Goal: Task Accomplishment & Management: Manage account settings

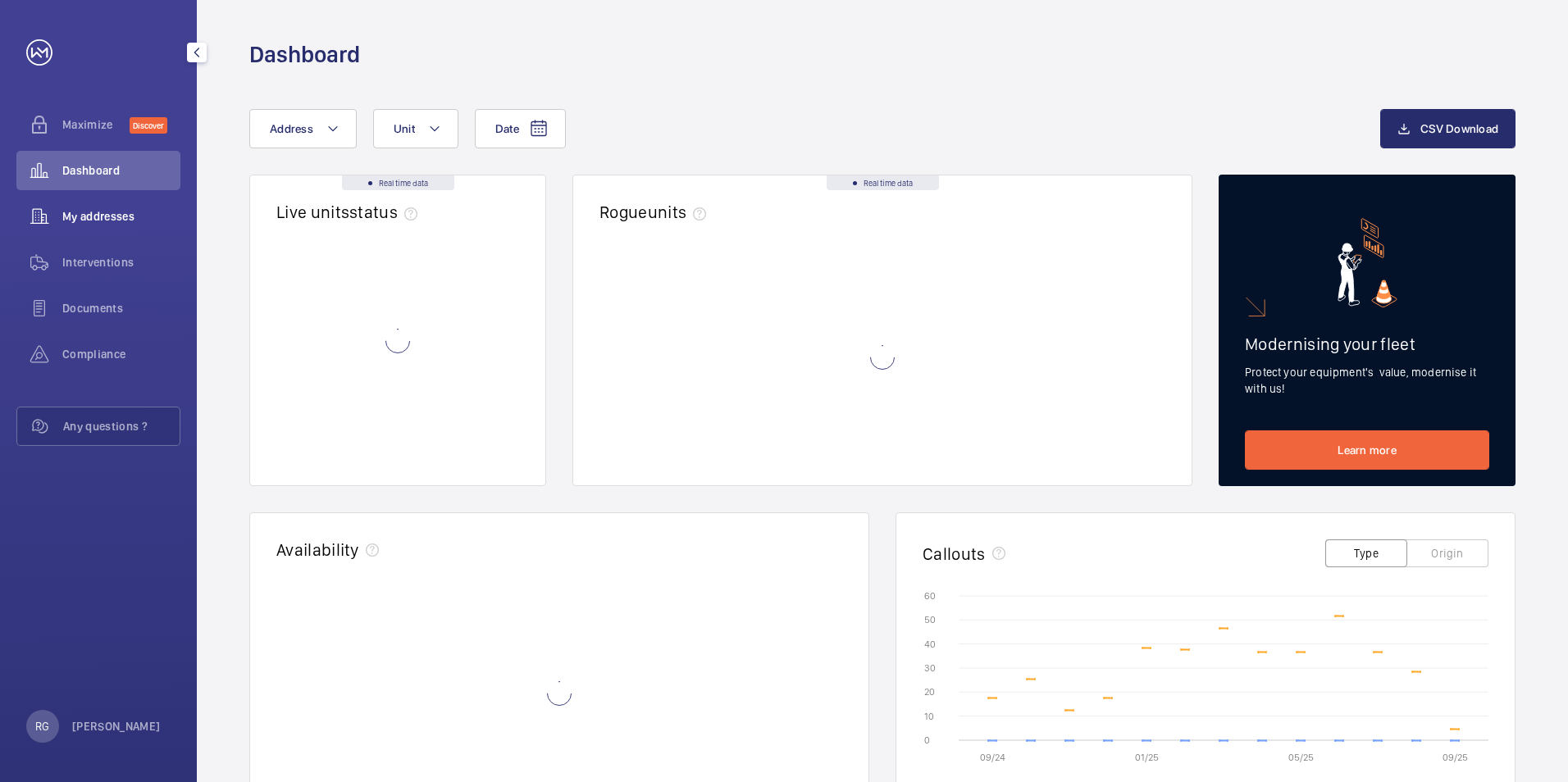
click at [73, 220] on span "My addresses" at bounding box center [122, 217] width 118 height 17
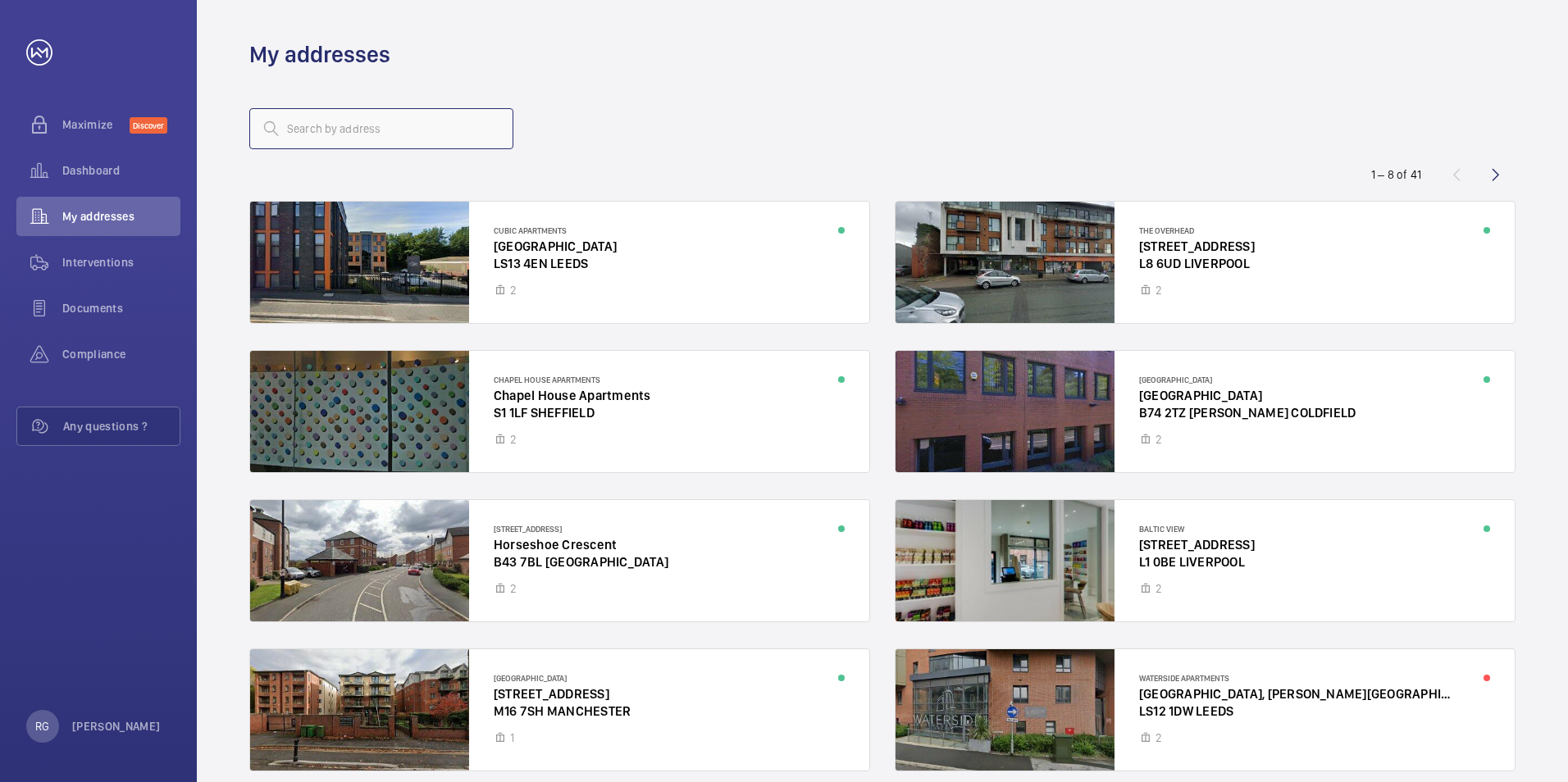
click at [379, 125] on input "text" at bounding box center [380, 128] width 264 height 41
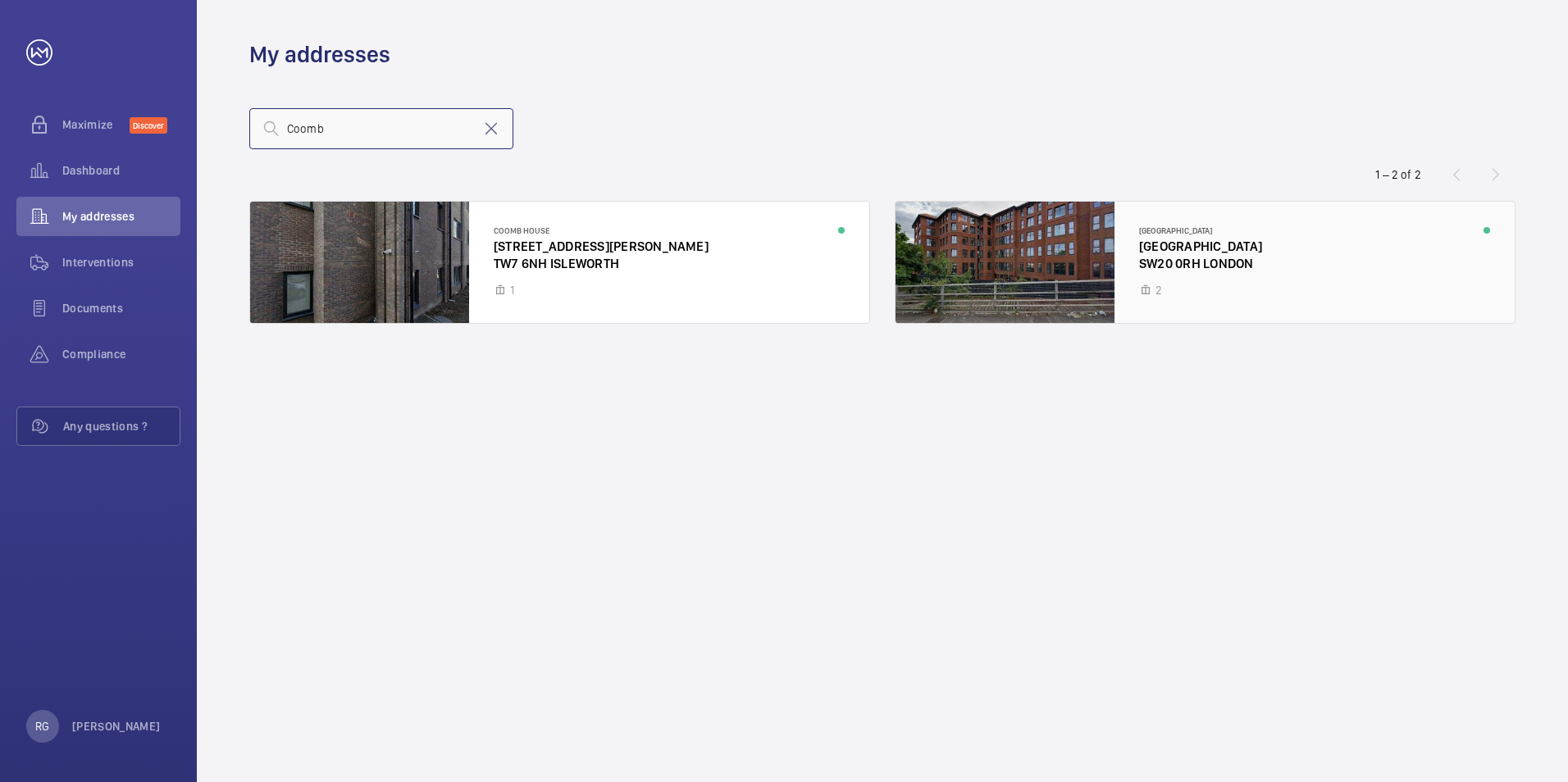
type input "Coomb"
click at [1174, 269] on div at bounding box center [1205, 263] width 619 height 122
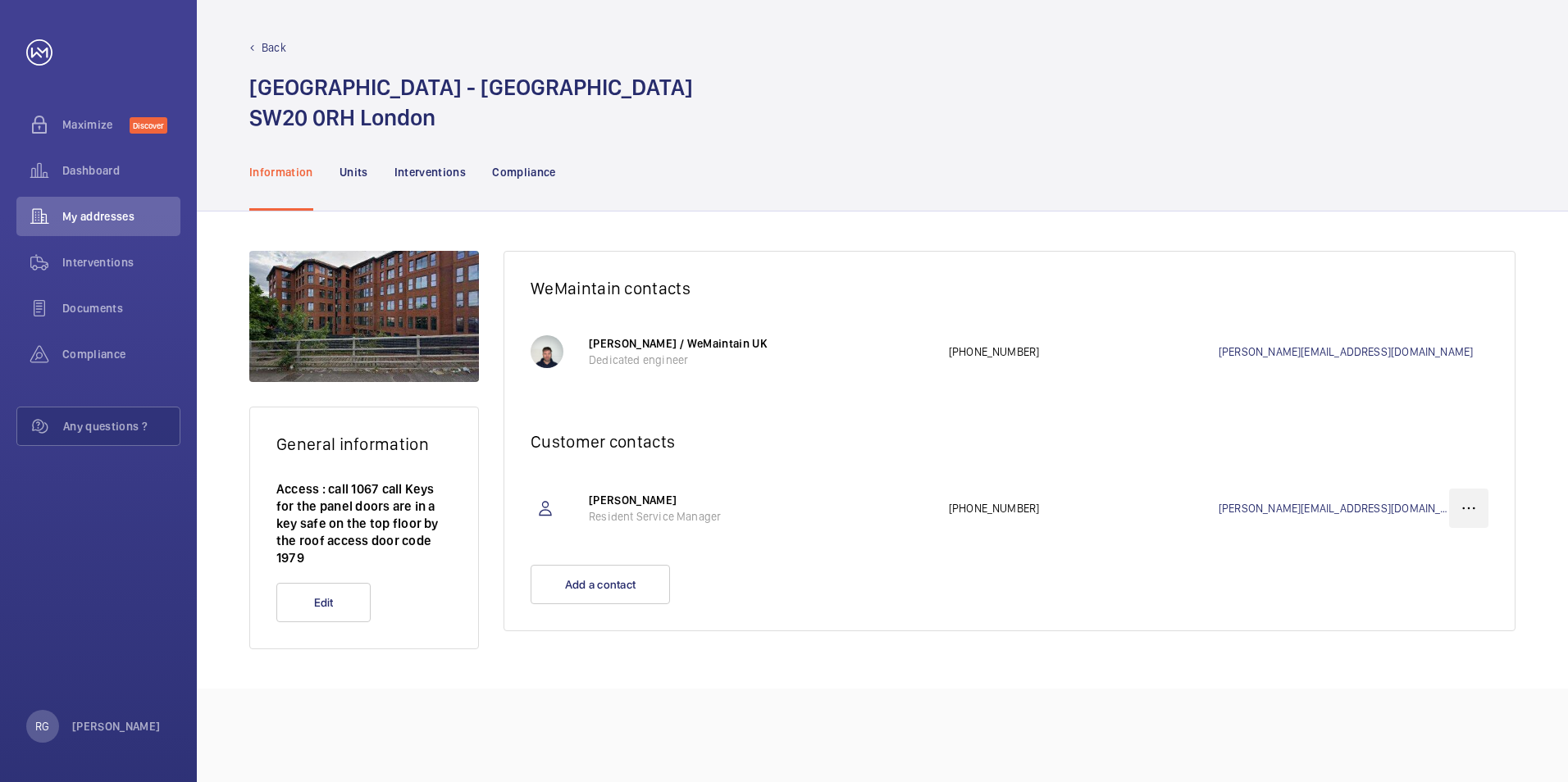
click at [1459, 509] on wm-front-icon-button at bounding box center [1468, 509] width 39 height 39
click at [1452, 581] on p "Delete" at bounding box center [1439, 589] width 64 height 17
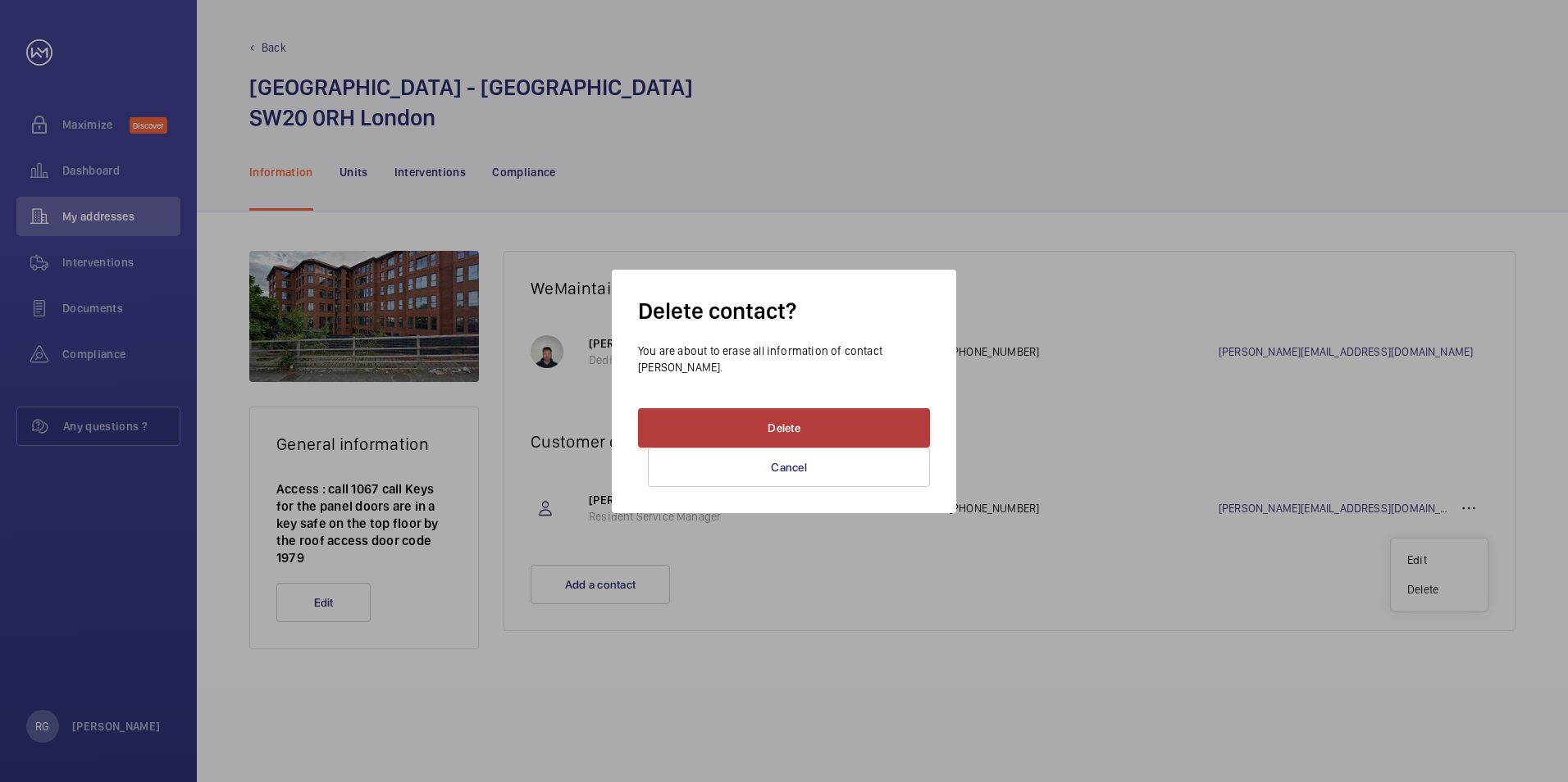
click at [851, 432] on button "Delete" at bounding box center [784, 428] width 292 height 39
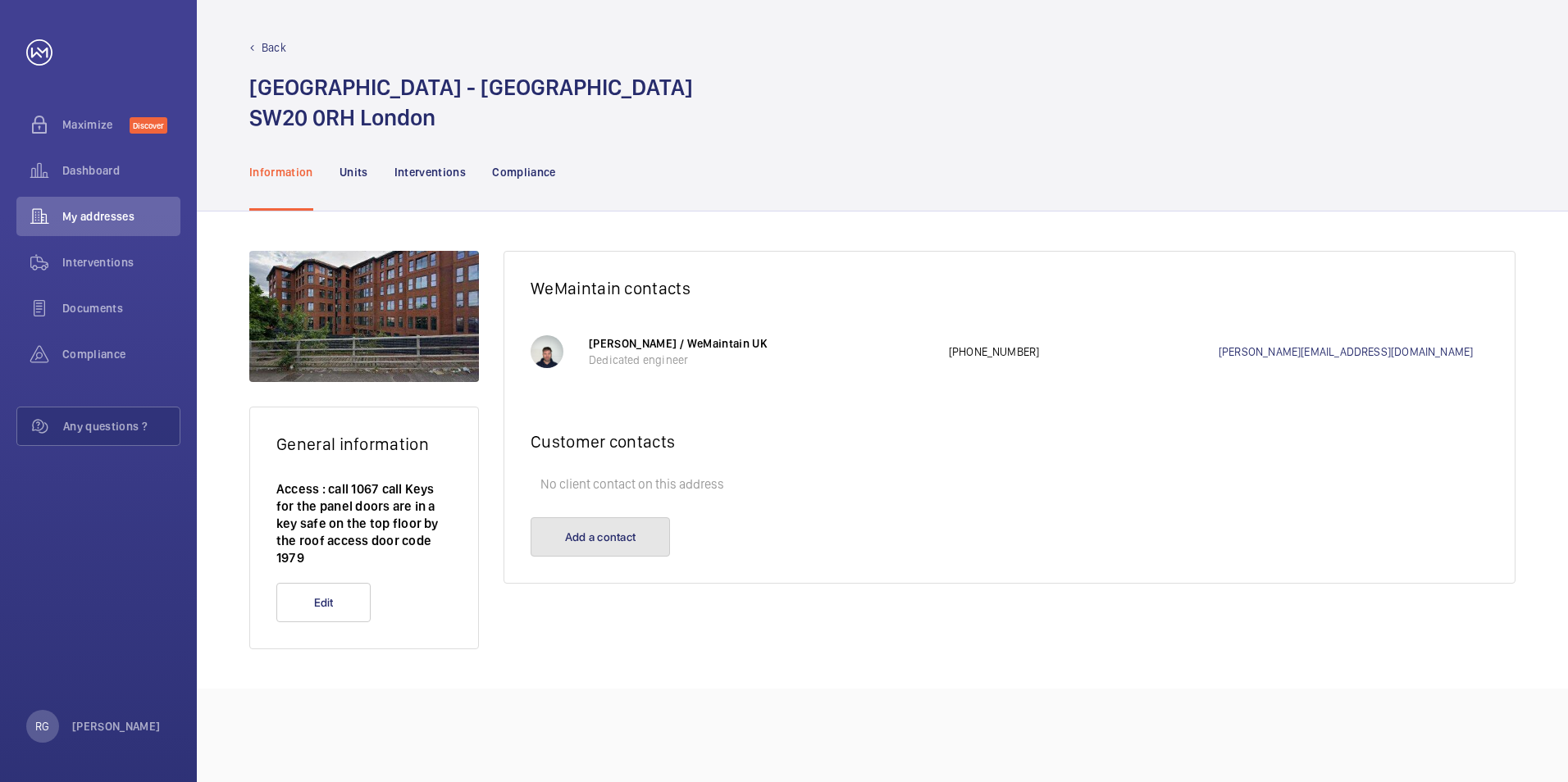
click at [620, 535] on button "Add a contact" at bounding box center [600, 537] width 139 height 39
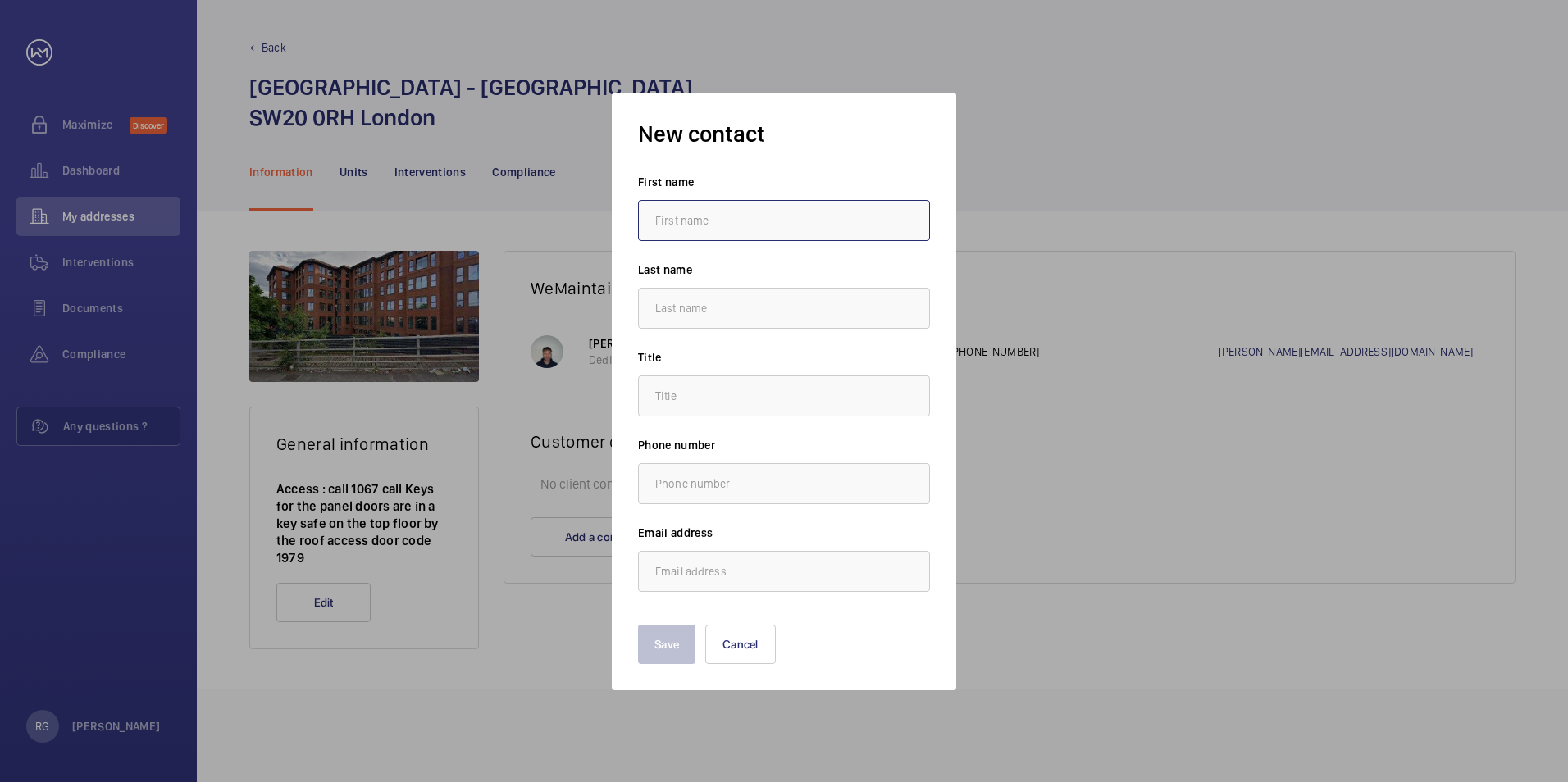
click at [693, 219] on input "text" at bounding box center [784, 220] width 292 height 41
type input "[PERSON_NAME]"
type input "[PERSON_NAME][EMAIL_ADDRESS][DOMAIN_NAME]"
click at [710, 395] on input "text" at bounding box center [784, 396] width 292 height 41
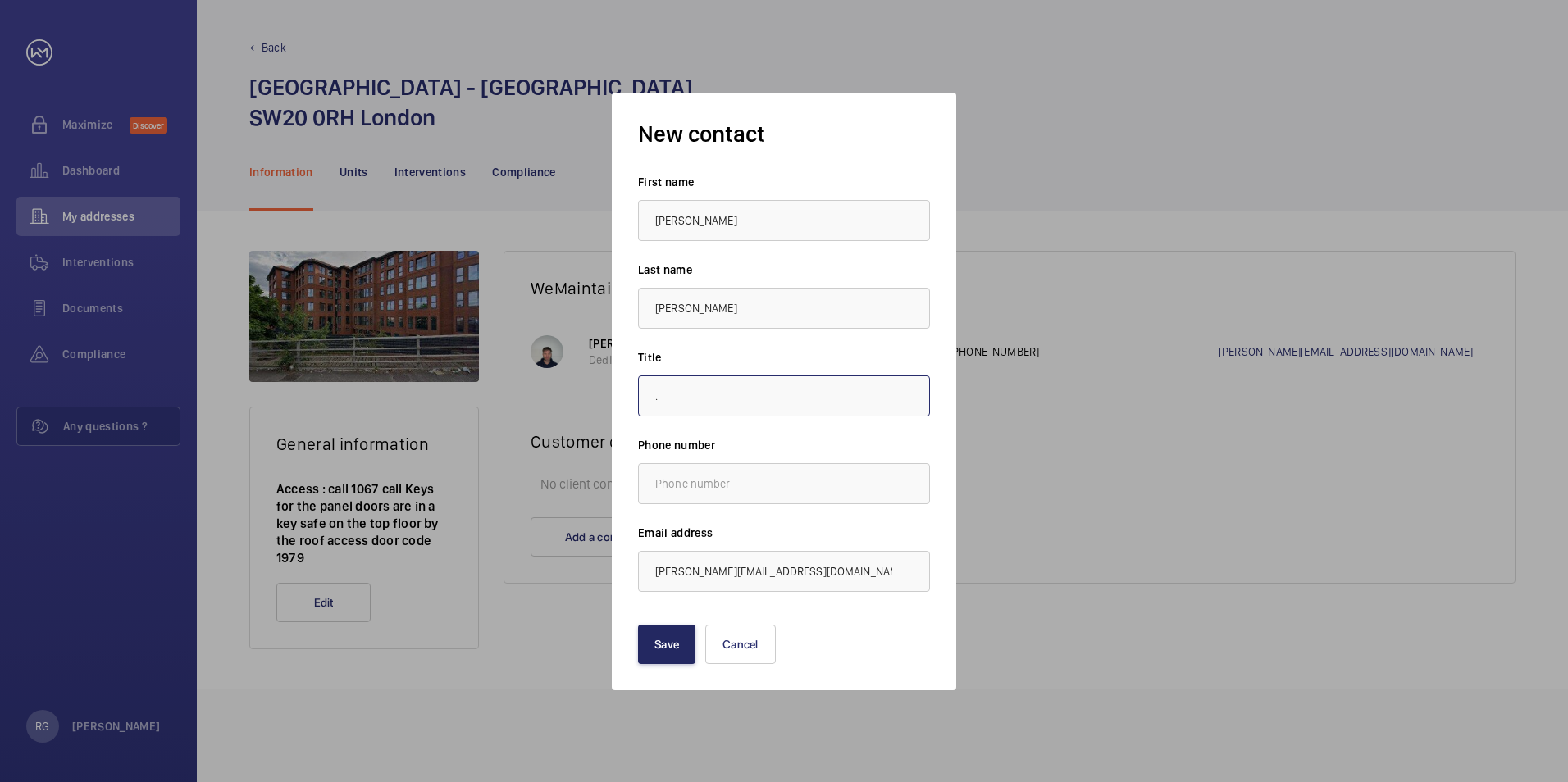
type input "."
click at [668, 657] on button "Save" at bounding box center [666, 645] width 58 height 39
